Goal: Task Accomplishment & Management: Manage account settings

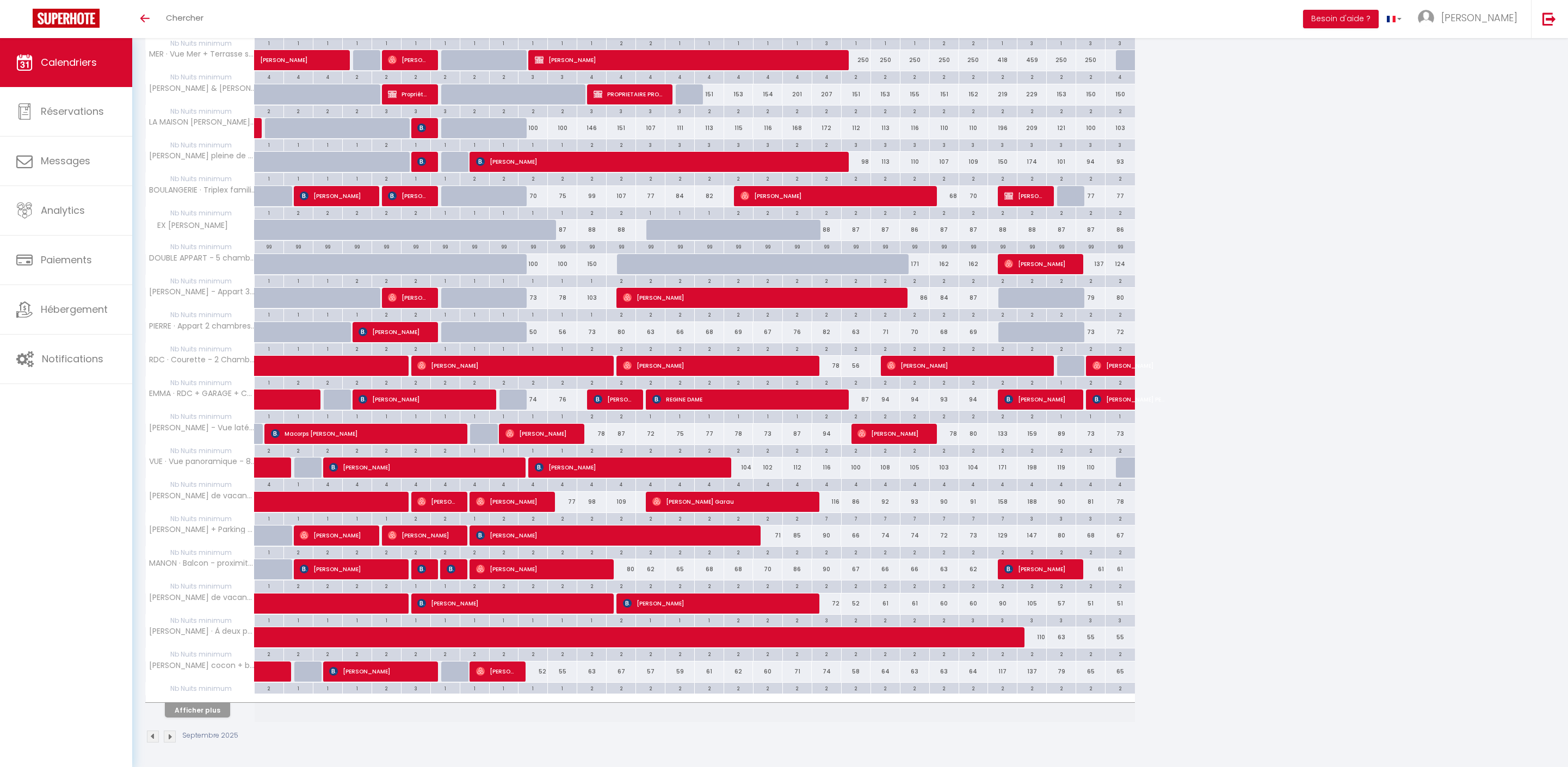
scroll to position [286, 0]
click at [191, 709] on button "Afficher plus" at bounding box center [197, 710] width 65 height 14
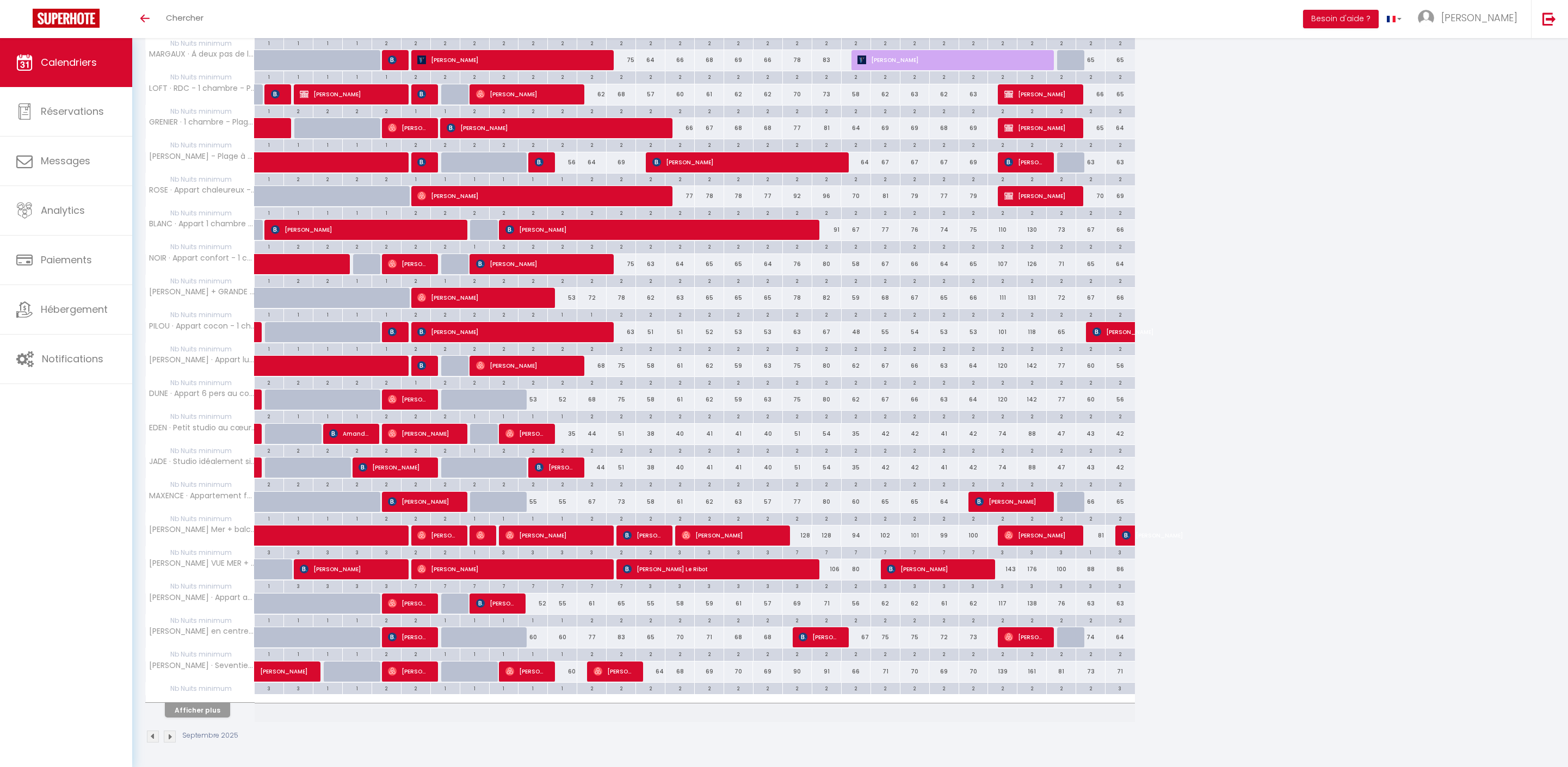
scroll to position [1016, 0]
click at [227, 706] on button "Afficher plus" at bounding box center [197, 710] width 65 height 14
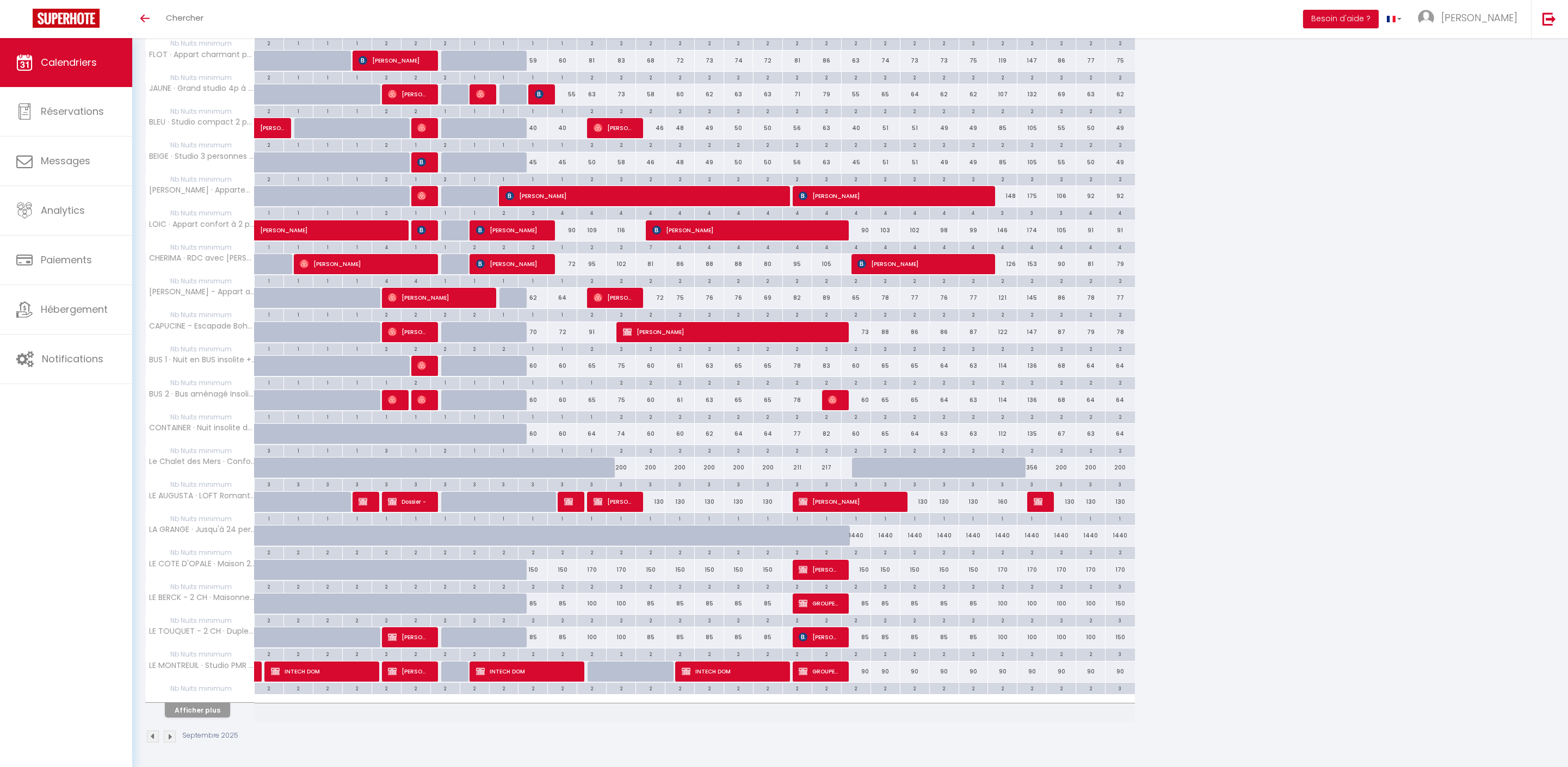
scroll to position [1623, 0]
click at [692, 342] on span "Benjamin Seigneur" at bounding box center [731, 332] width 216 height 21
select select "OK"
select select "KO"
select select "0"
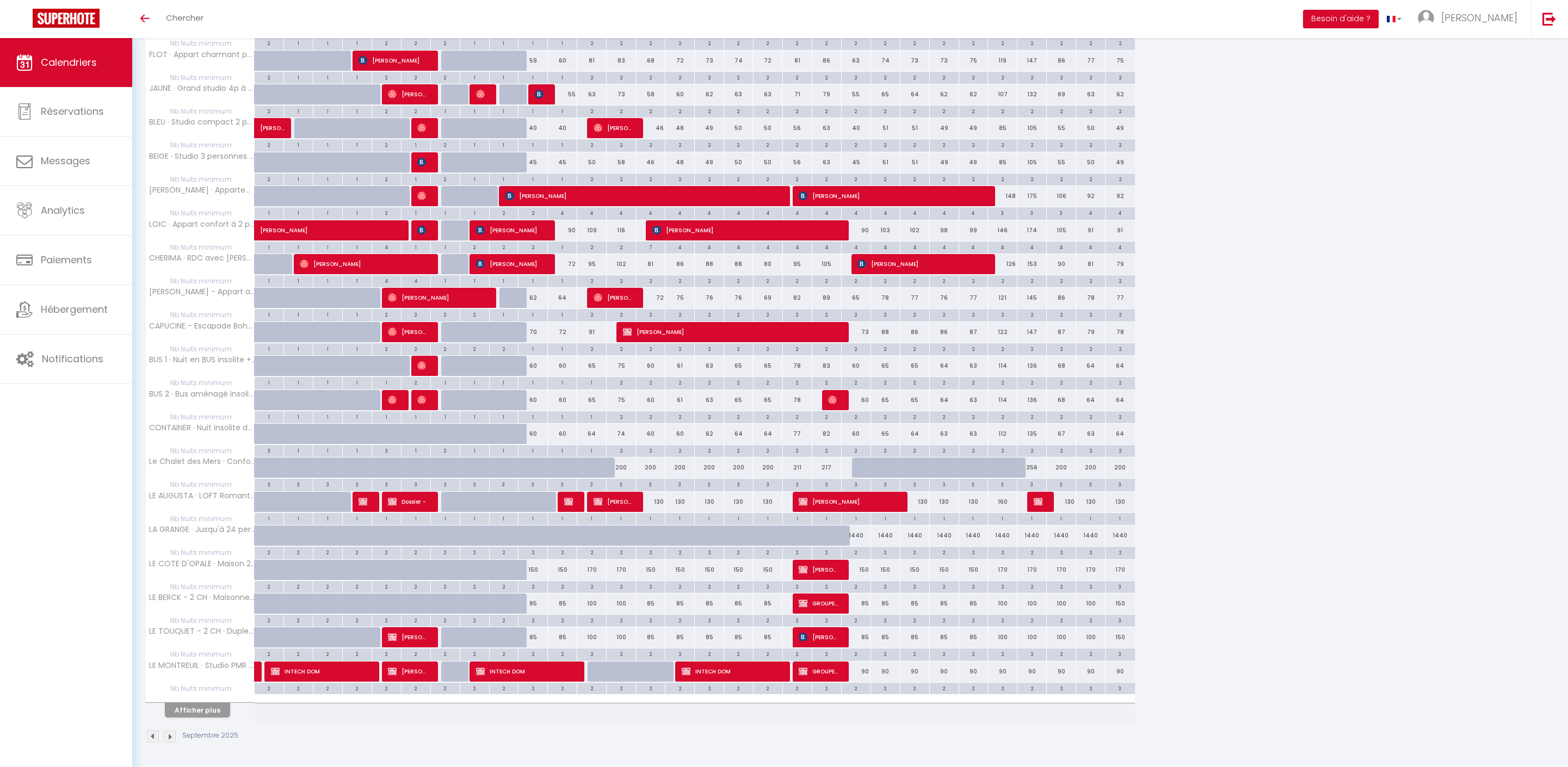
select select "0"
select select "1"
select select
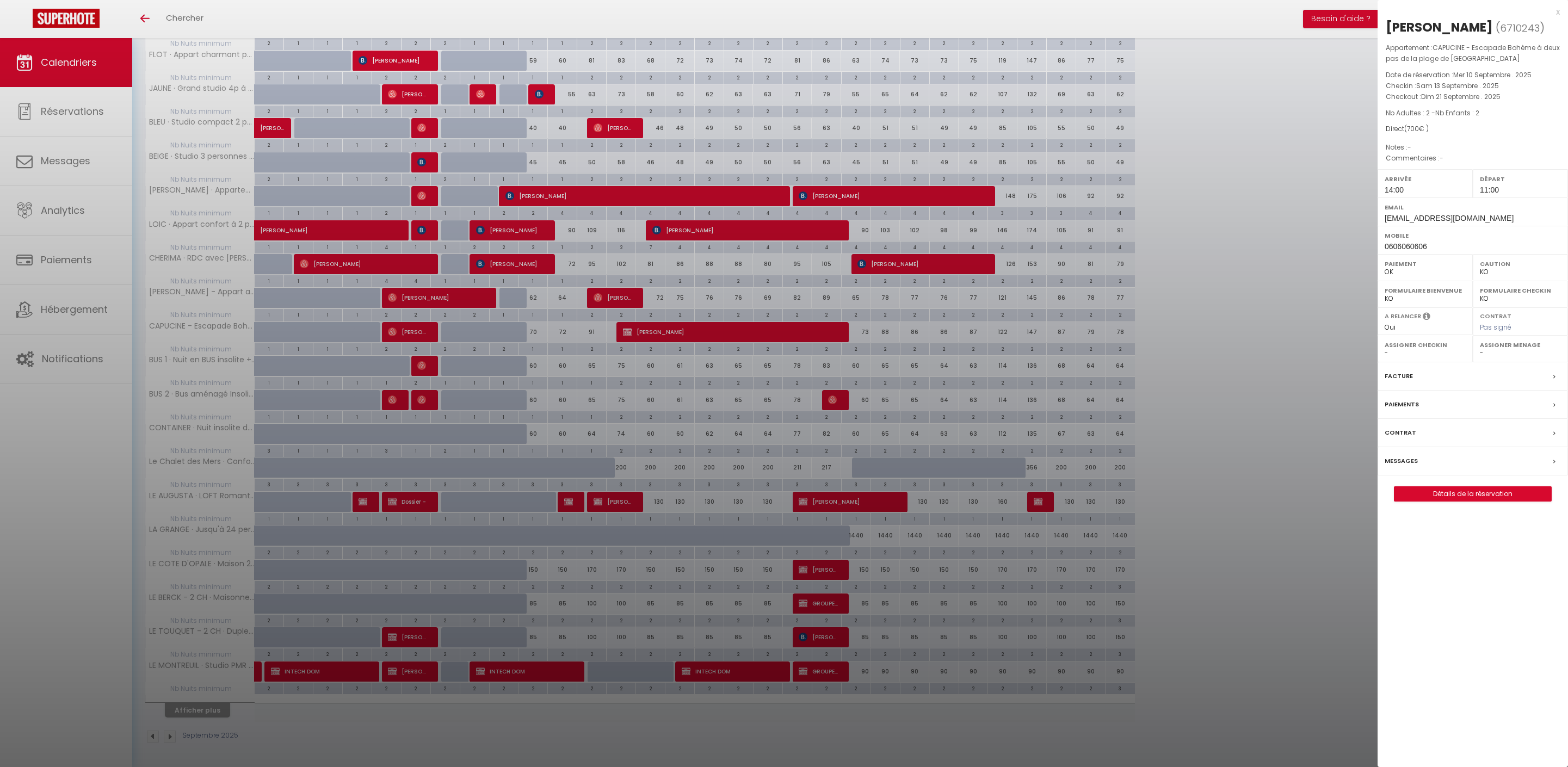
click at [1467, 501] on link "Détails de la réservation" at bounding box center [1473, 494] width 156 height 14
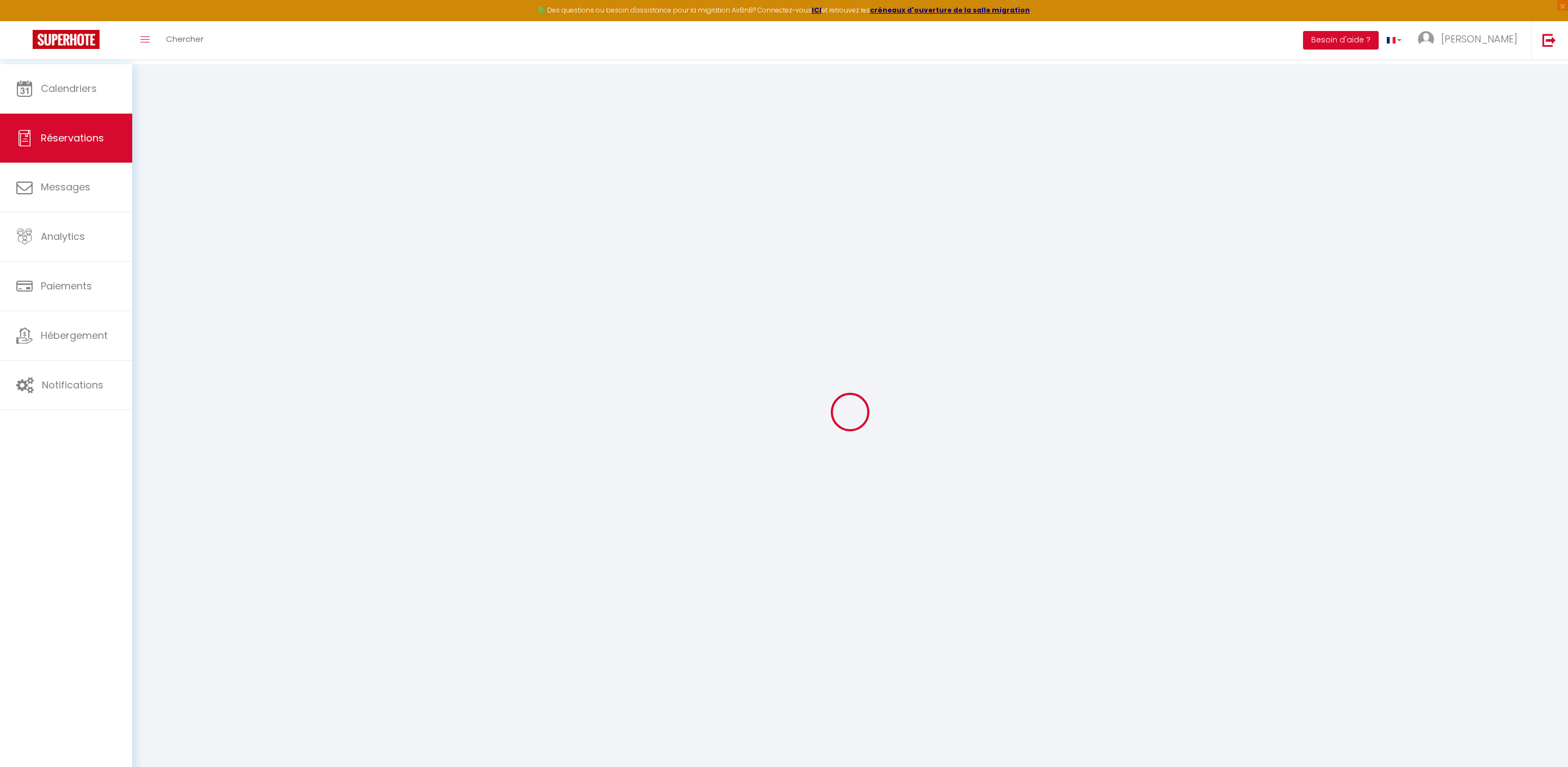
type input "Benjamin"
type input "Seigneur"
type input "benjamin.seigneur@atelierseigneur.com"
type input "0620115210"
select select
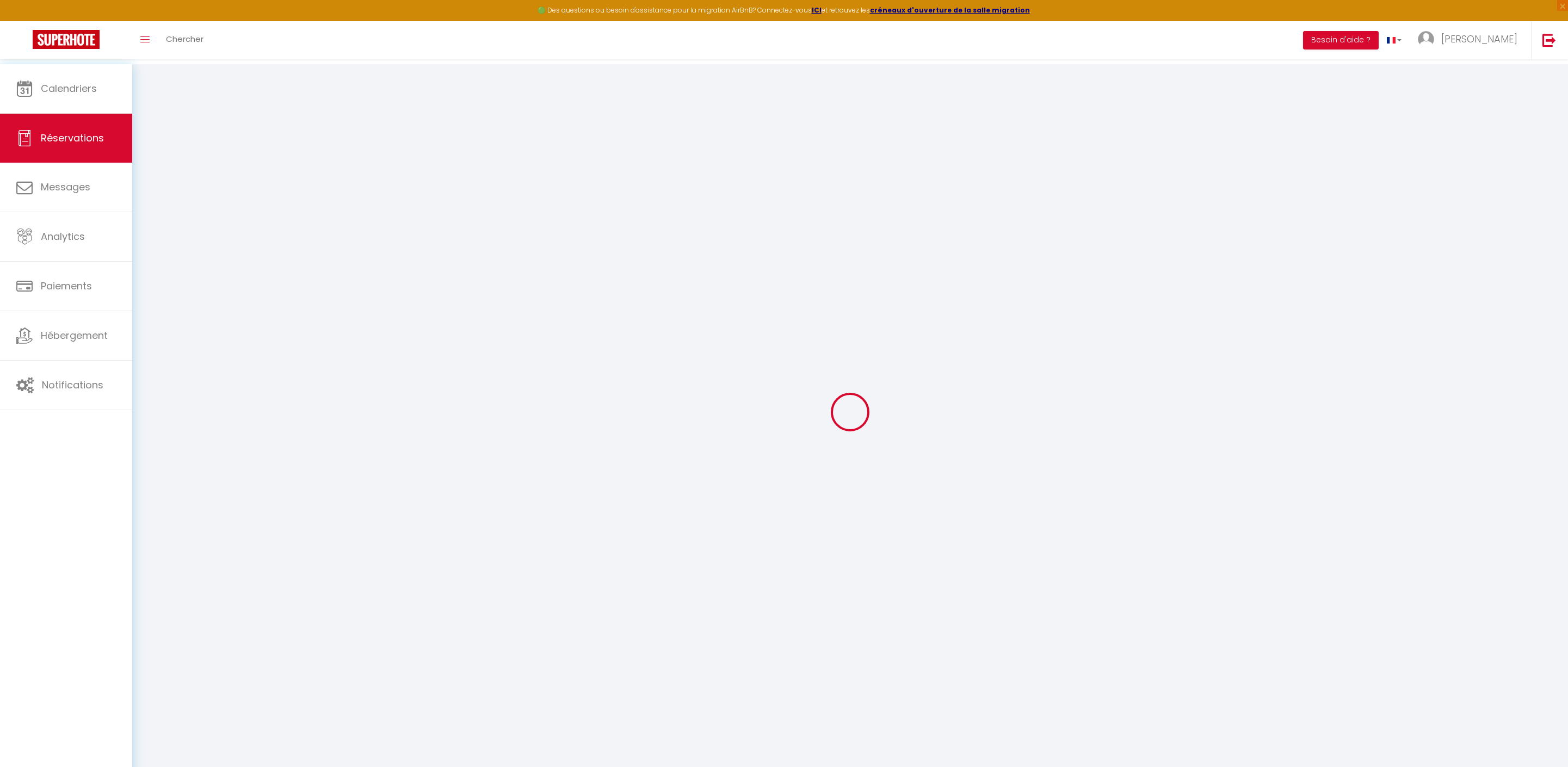
select select "74928"
select select "1"
type input "Sam 13 Septembre 2025"
select select
type input "Dim 21 Septembre 2025"
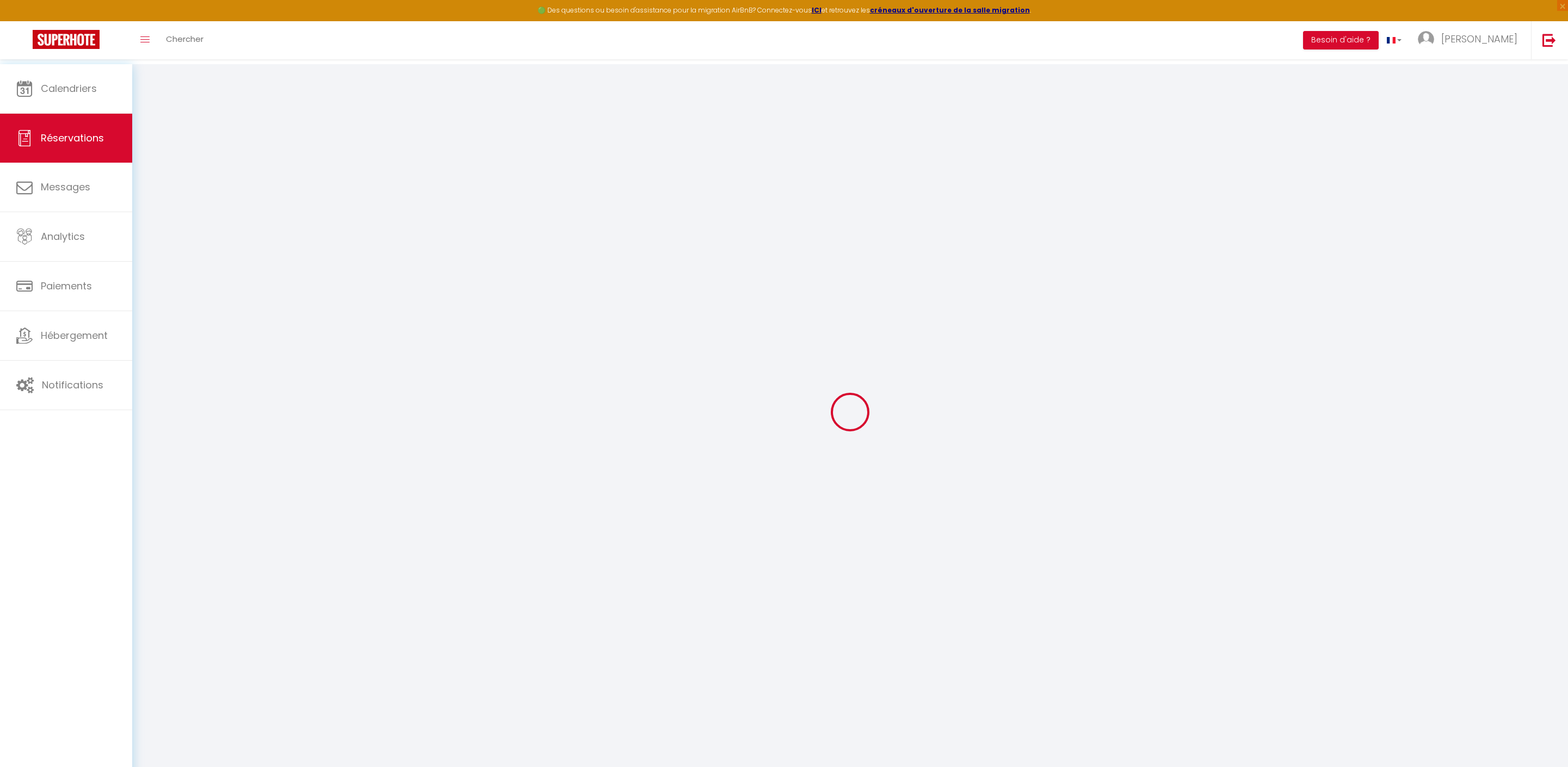
select select
type input "2"
select select "12"
select select
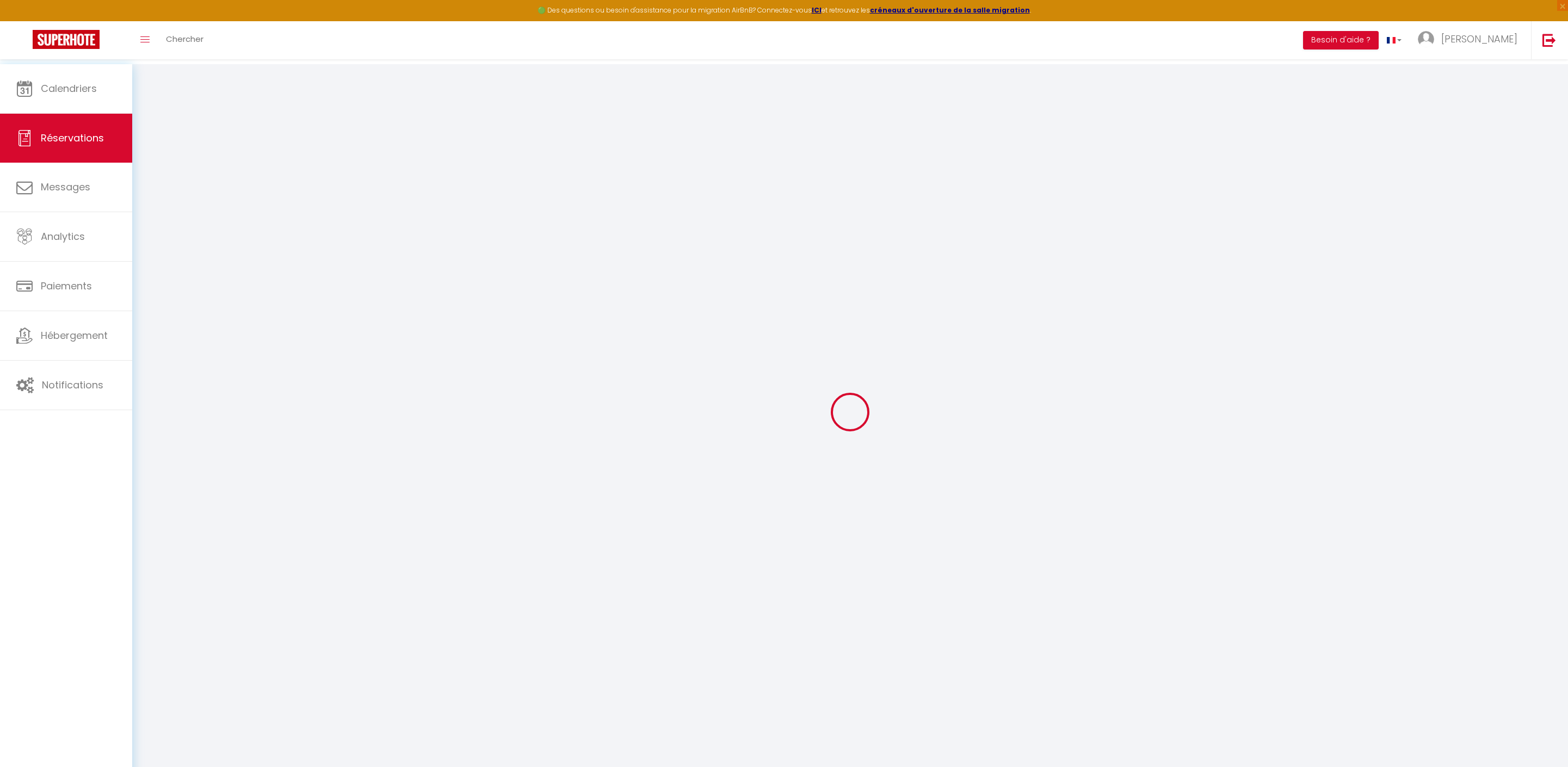
type input "700"
checkbox input "false"
type input "0"
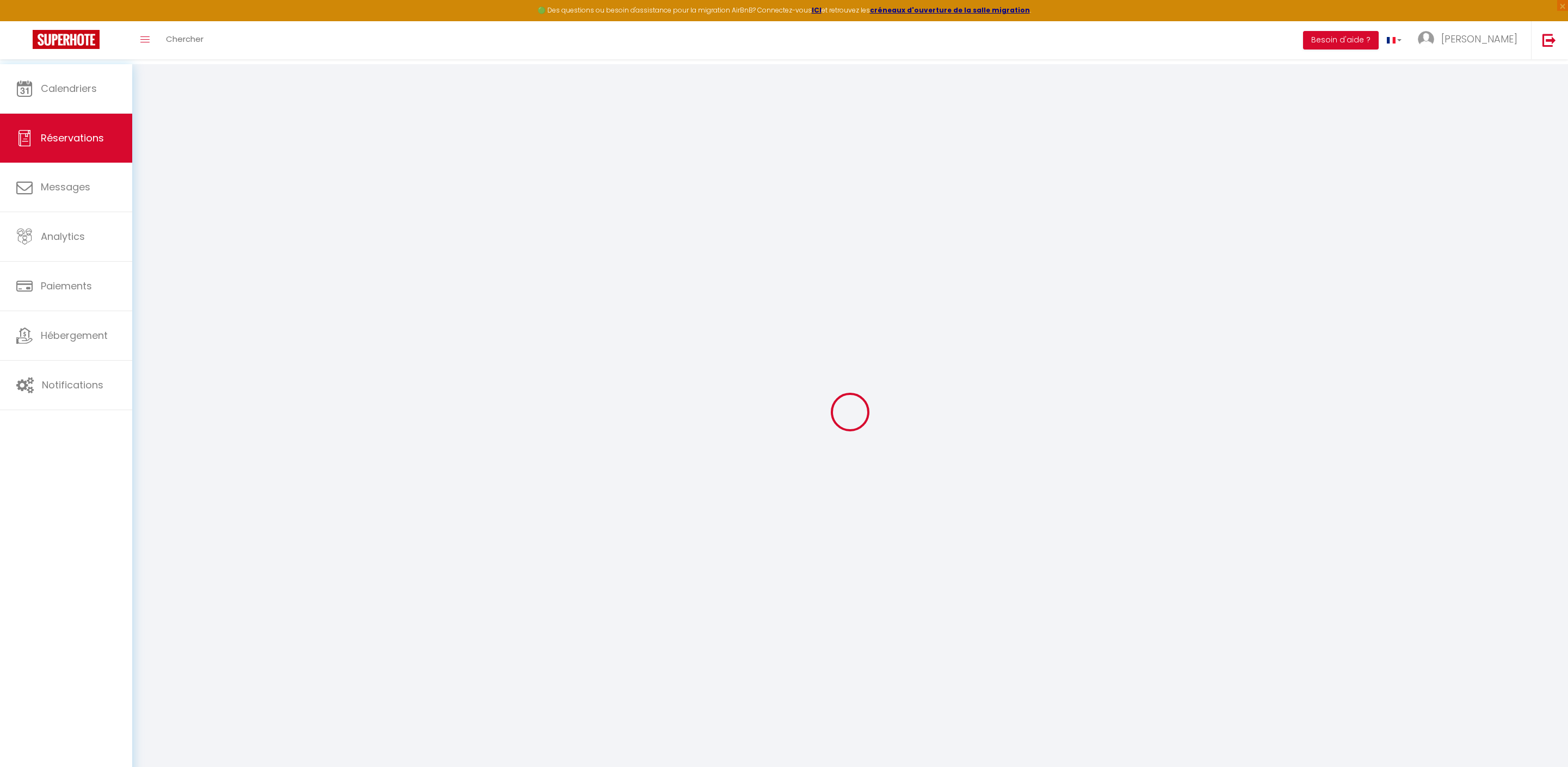
type input "0"
select select
select select "14"
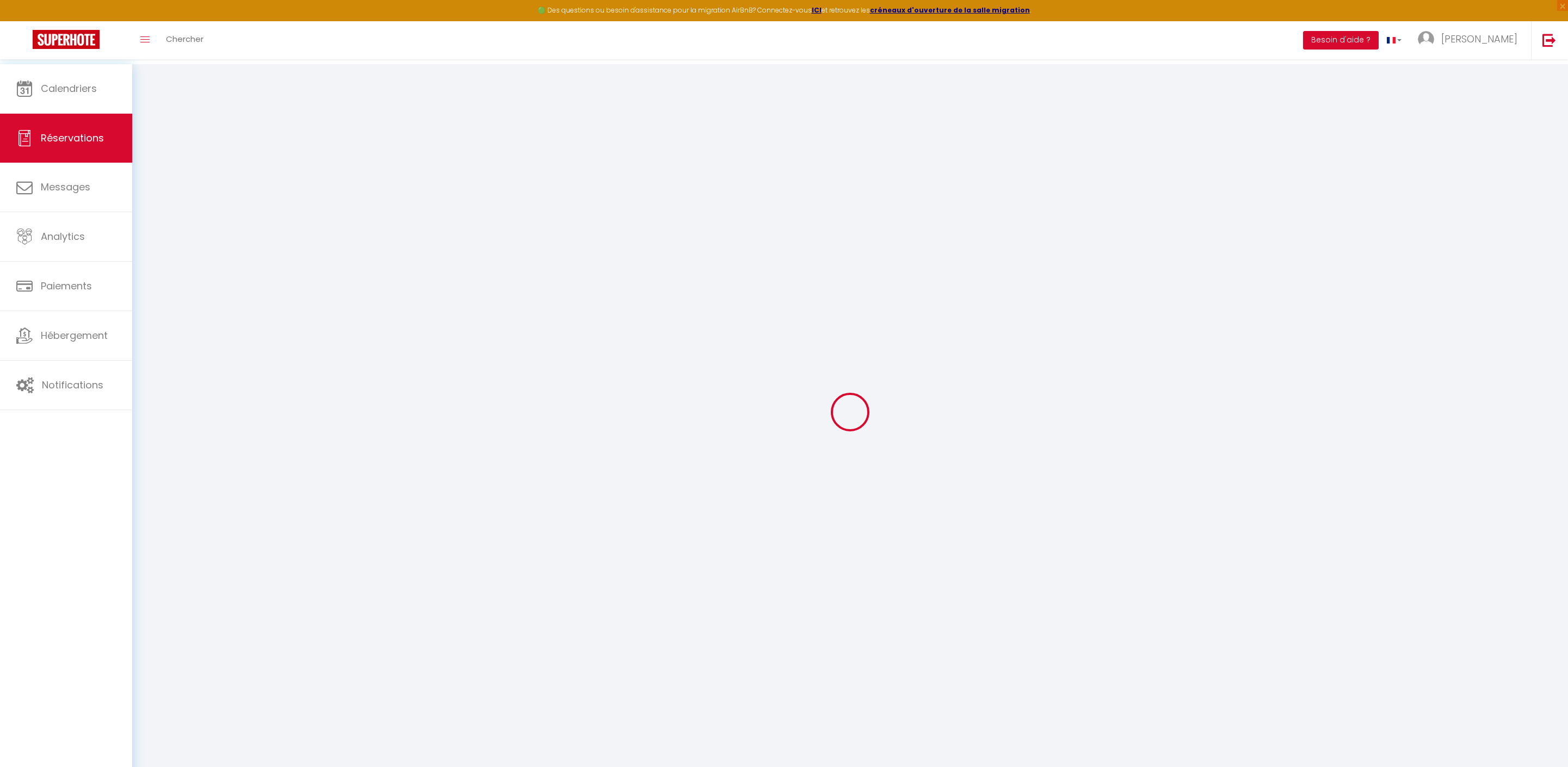
checkbox input "false"
select select
checkbox input "false"
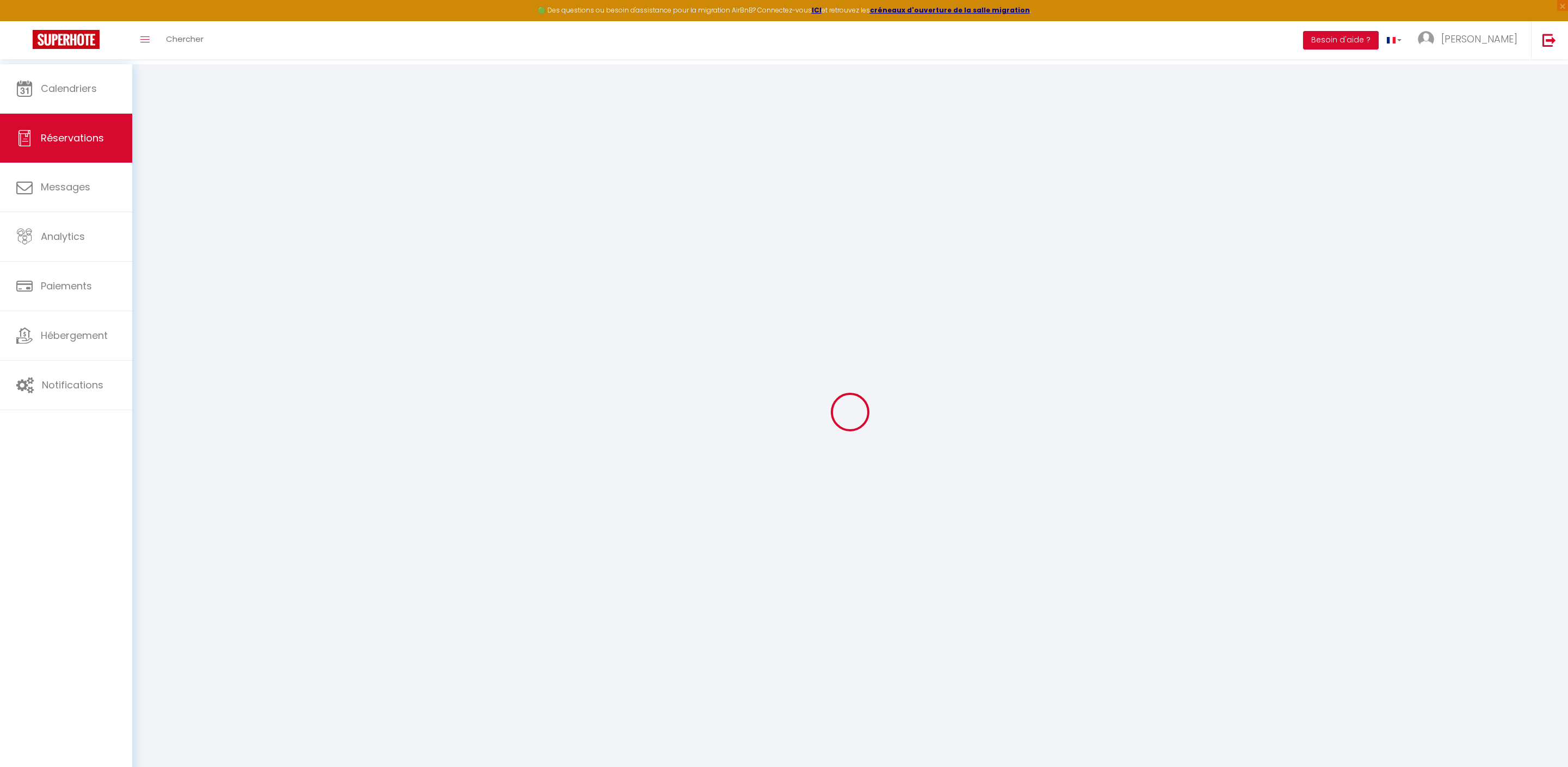
select select
checkbox input "false"
select select
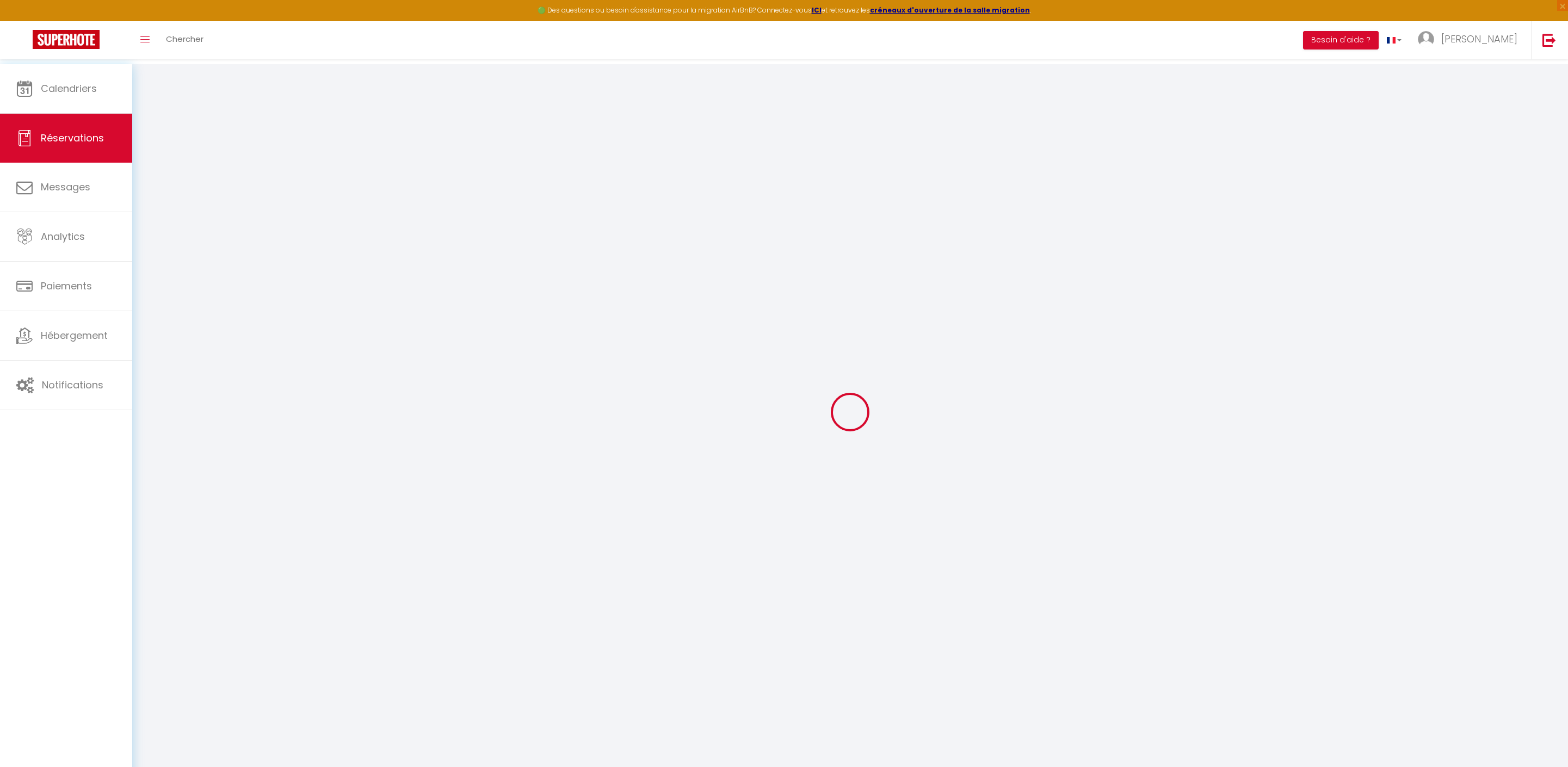
select select
checkbox input "false"
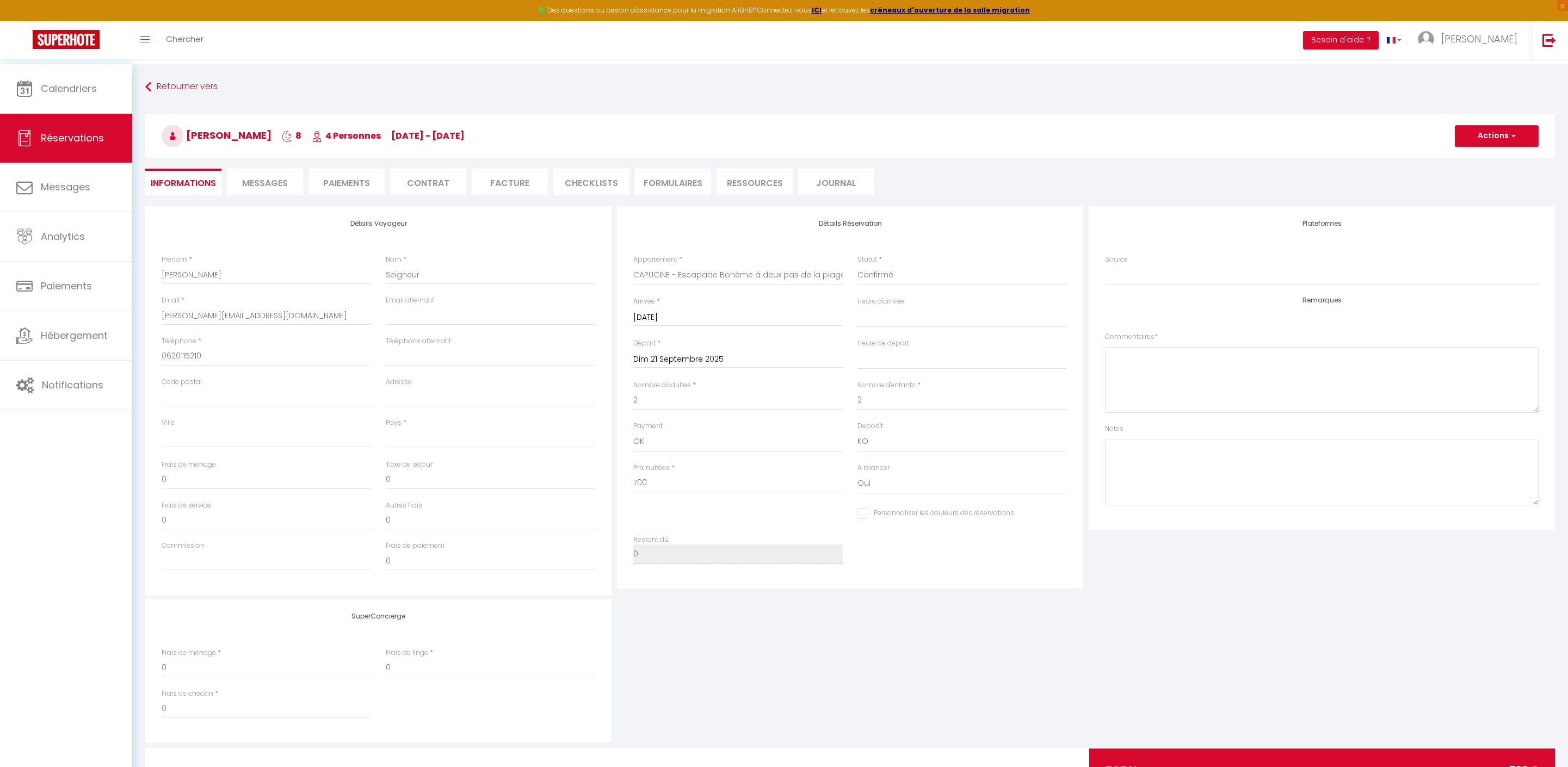
click at [357, 175] on li "Paiements" at bounding box center [346, 182] width 76 height 27
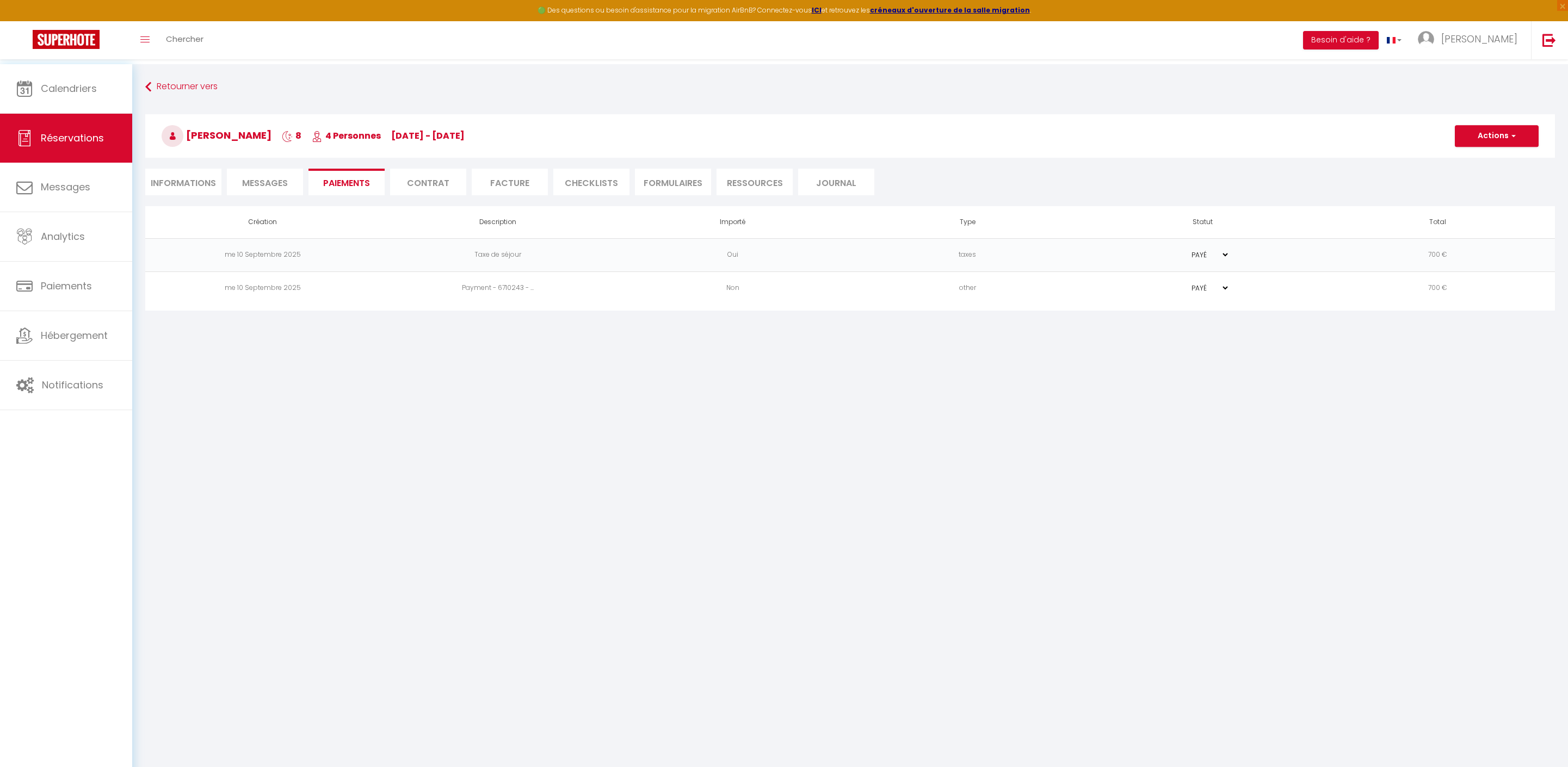
click at [487, 262] on td "Taxe de séjour" at bounding box center [498, 255] width 235 height 33
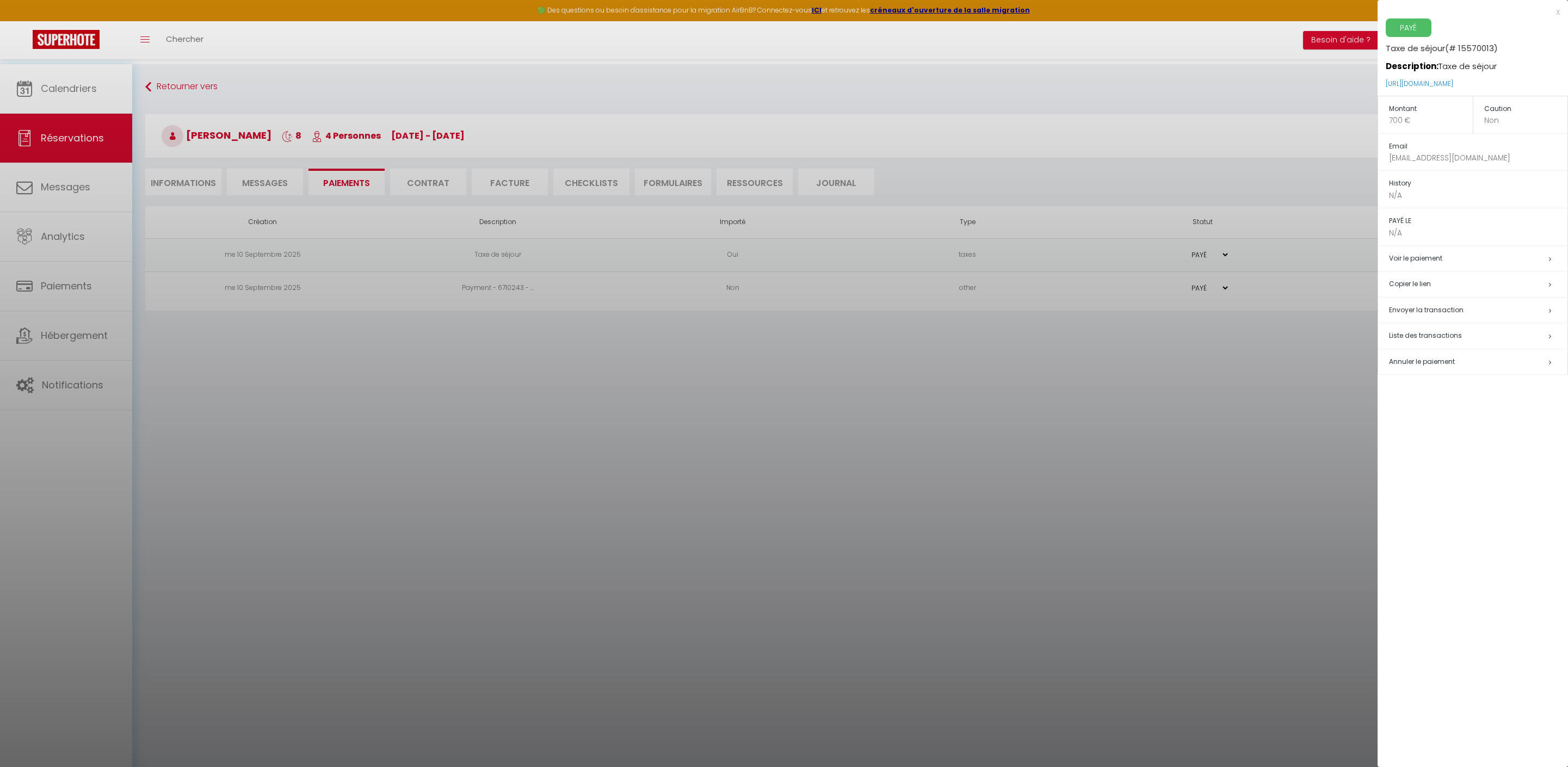
click at [1444, 366] on span "Annuler le paiement" at bounding box center [1421, 362] width 66 height 10
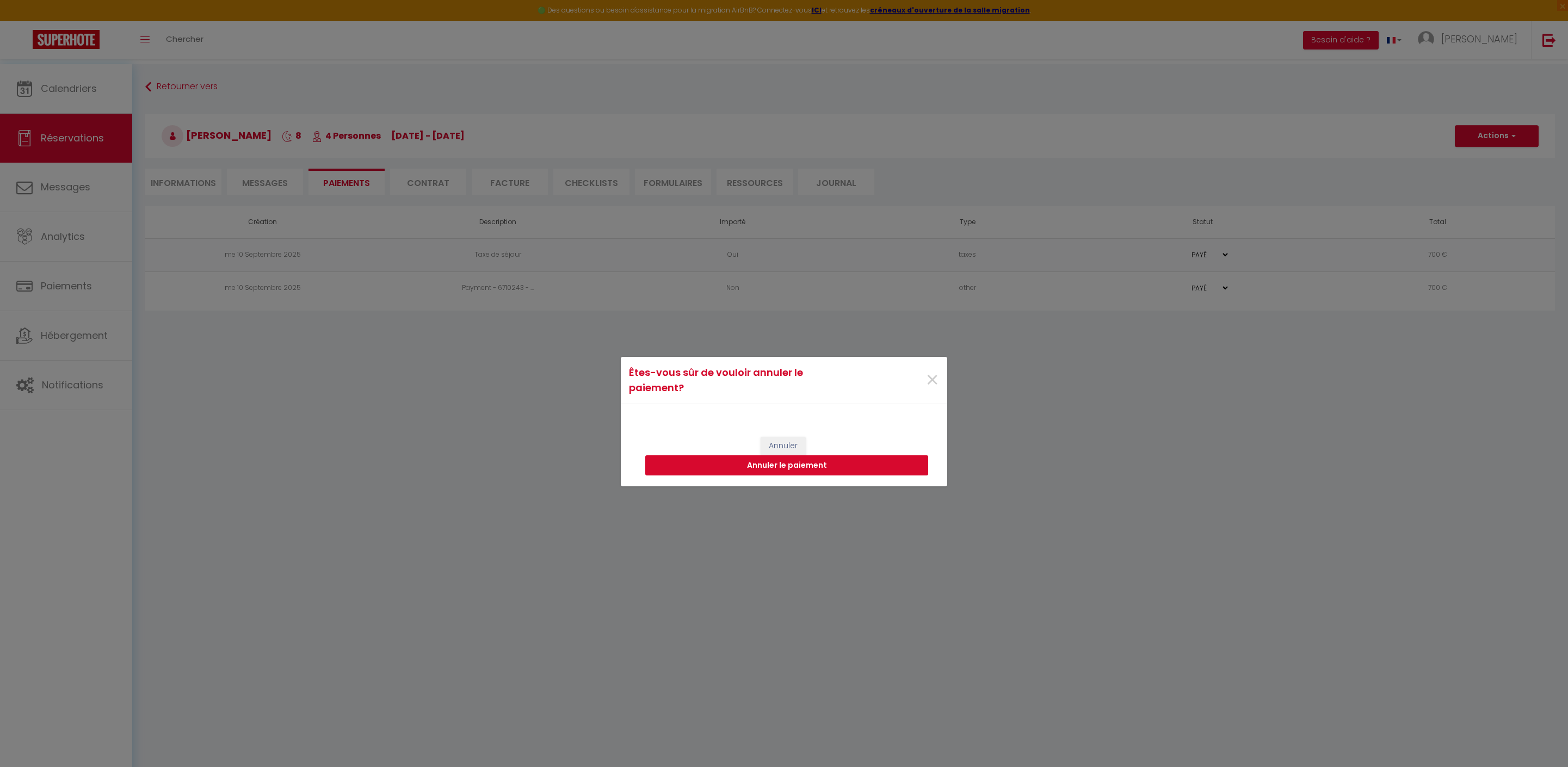
click at [790, 472] on button "Annuler le paiement" at bounding box center [787, 466] width 283 height 21
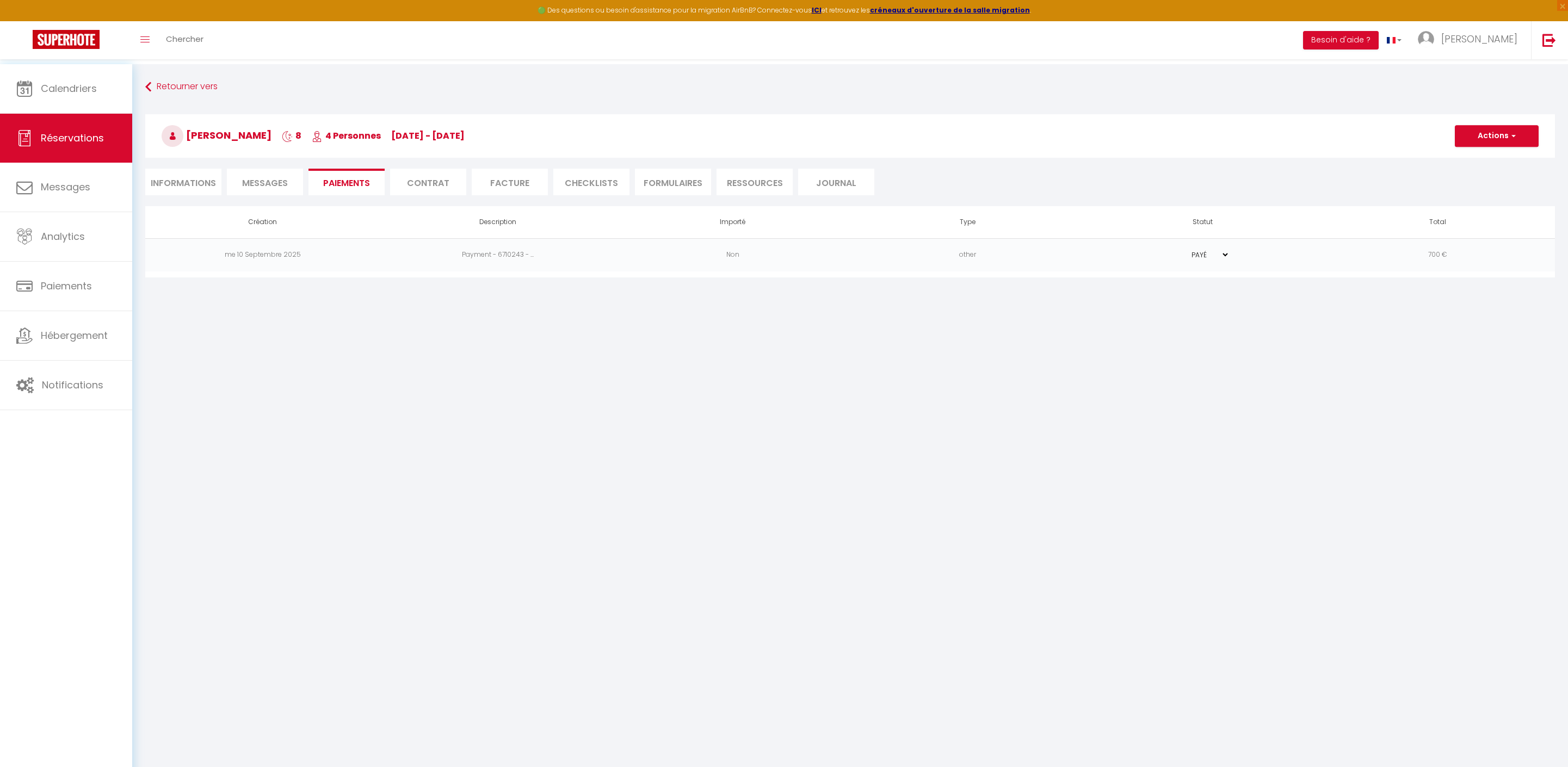
drag, startPoint x: 188, startPoint y: 185, endPoint x: 183, endPoint y: 183, distance: 5.4
click at [188, 186] on li "Informations" at bounding box center [183, 182] width 76 height 27
select select
